Goal: Obtain resource: Download file/media

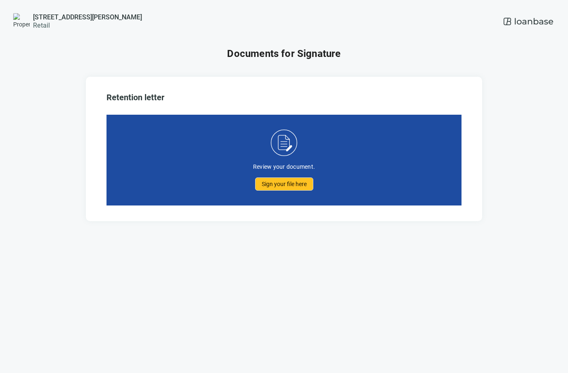
click at [280, 182] on span "Sign your file here" at bounding box center [284, 184] width 45 height 7
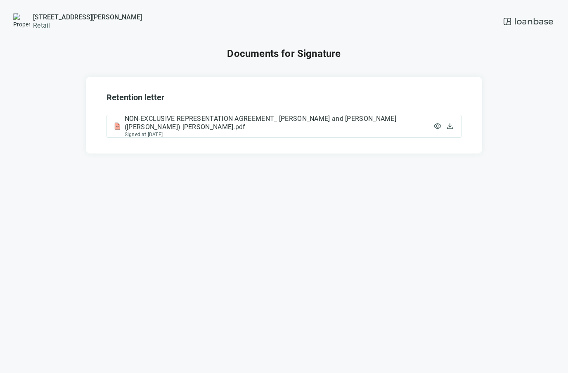
click at [321, 124] on span "NON-EXCLUSIVE REPRESENTATION AGREEMENT_ Niyati Patel and Dhaval (Danny) Patel.p…" at bounding box center [279, 123] width 309 height 17
click at [363, 123] on span "NON-EXCLUSIVE REPRESENTATION AGREEMENT_ Niyati Patel and Dhaval (Danny) Patel.p…" at bounding box center [279, 123] width 309 height 17
click at [440, 124] on span "visibility" at bounding box center [438, 126] width 8 height 8
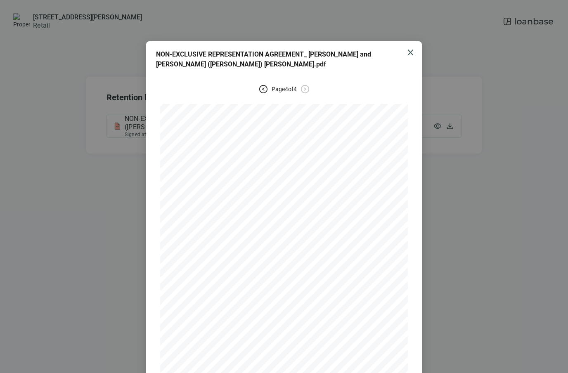
click at [406, 51] on span "close" at bounding box center [411, 53] width 10 height 10
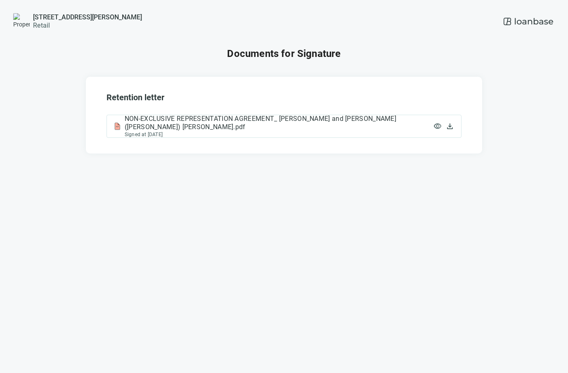
click at [451, 123] on span "download" at bounding box center [450, 126] width 8 height 8
